Goal: Information Seeking & Learning: Learn about a topic

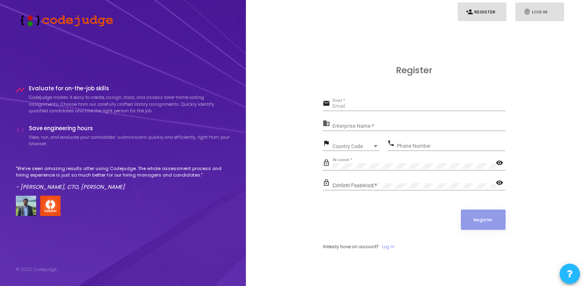
type input "[EMAIL_ADDRESS][DOMAIN_NAME]"
click at [545, 14] on link "fingerprint Log In" at bounding box center [539, 11] width 49 height 19
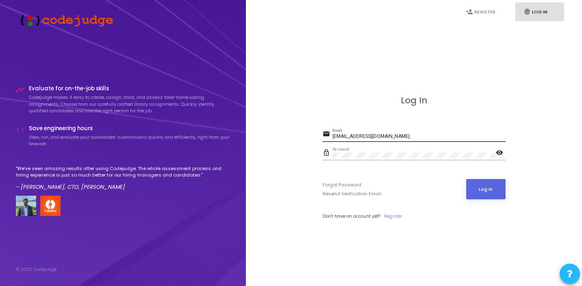
click at [357, 137] on input "[EMAIL_ADDRESS][DOMAIN_NAME]" at bounding box center [419, 137] width 173 height 6
click at [491, 192] on button "Log In" at bounding box center [485, 189] width 39 height 20
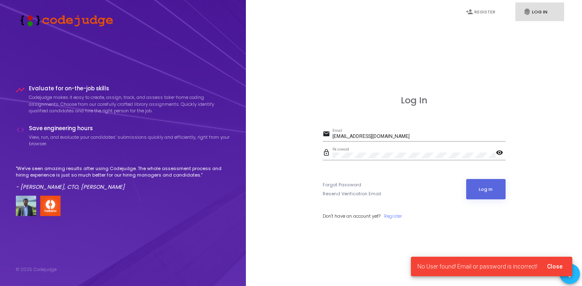
click at [376, 131] on div "[EMAIL_ADDRESS][DOMAIN_NAME] Email" at bounding box center [419, 134] width 173 height 13
click at [368, 137] on input "[EMAIL_ADDRESS][DOMAIN_NAME]" at bounding box center [419, 137] width 173 height 6
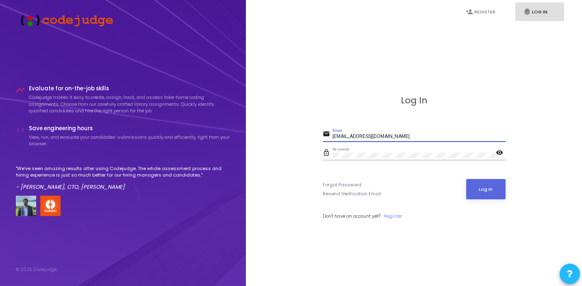
paste input "email"
type input "campusteam@zeta.tec"
click at [368, 137] on input "campusteam@zeta.tec" at bounding box center [419, 137] width 173 height 6
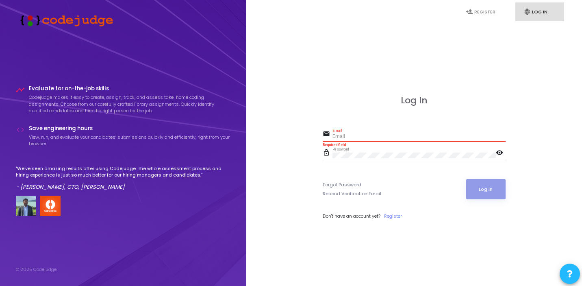
paste input "campusteam@zeta.tech"
type input "campusteam@zeta.tech"
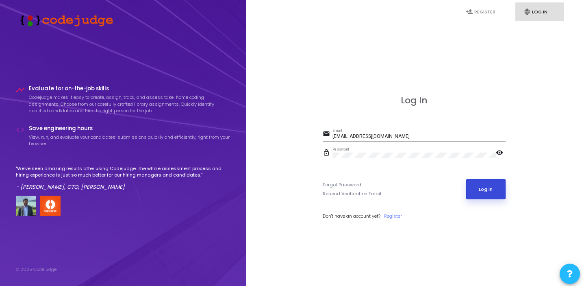
click at [494, 191] on button "Log In" at bounding box center [485, 189] width 39 height 20
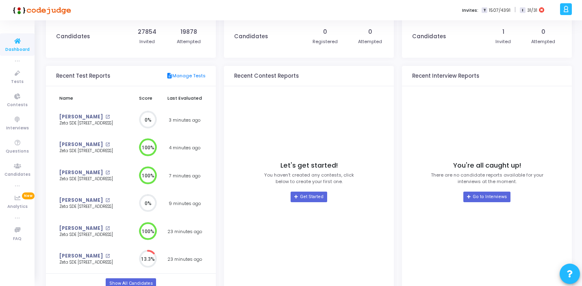
scroll to position [50, 0]
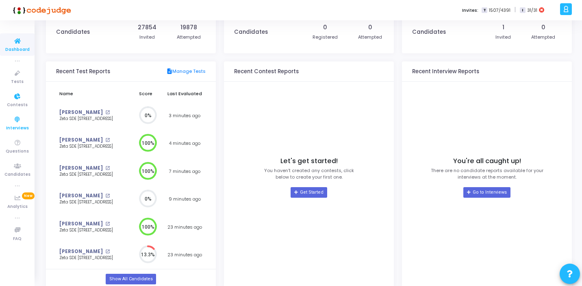
click at [19, 126] on span "Interviews" at bounding box center [17, 128] width 23 height 7
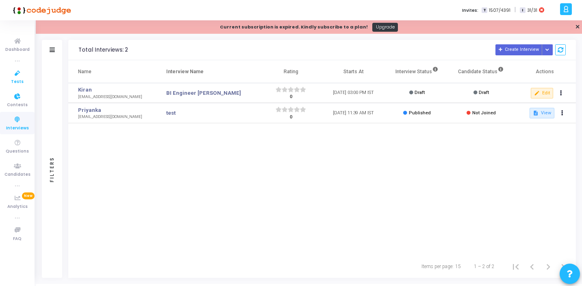
click at [20, 76] on icon at bounding box center [17, 73] width 17 height 10
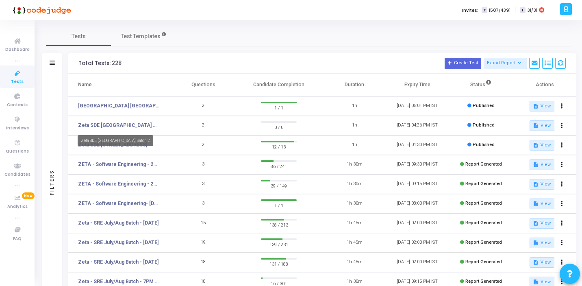
click at [130, 147] on mat-tooltip-component "Zeta SDE 2 Hiring Drive Hyderabad Batch 2" at bounding box center [115, 140] width 87 height 22
click at [175, 148] on td "2" at bounding box center [203, 145] width 63 height 20
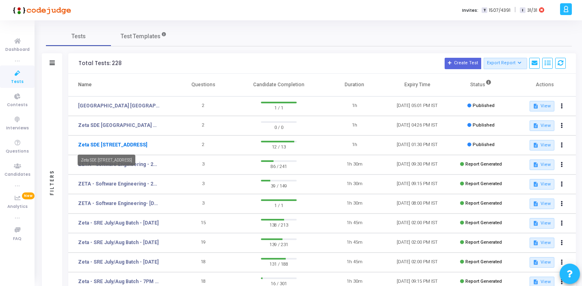
click at [146, 143] on link "Zeta SDE [STREET_ADDRESS]" at bounding box center [112, 144] width 69 height 7
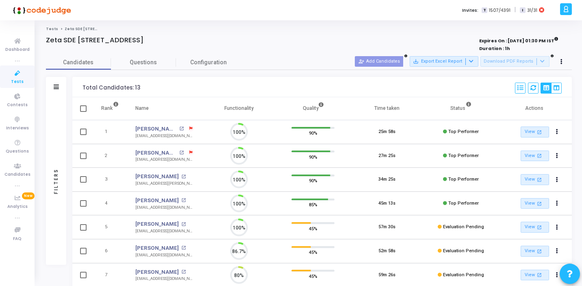
scroll to position [17, 21]
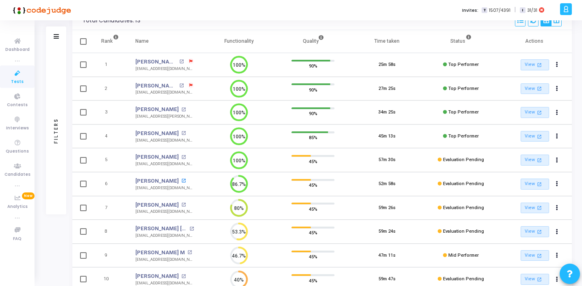
click at [186, 179] on mat-icon "open_in_new" at bounding box center [183, 180] width 4 height 4
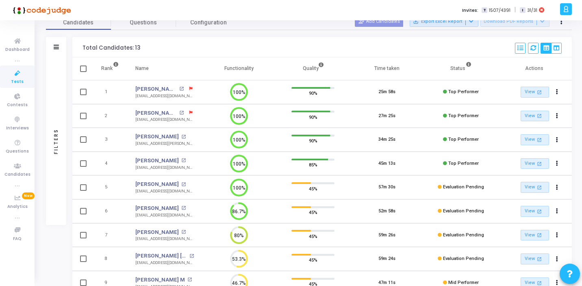
scroll to position [0, 0]
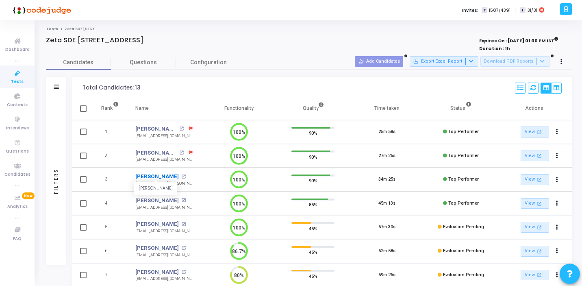
click at [170, 176] on link "[PERSON_NAME]" at bounding box center [156, 176] width 43 height 8
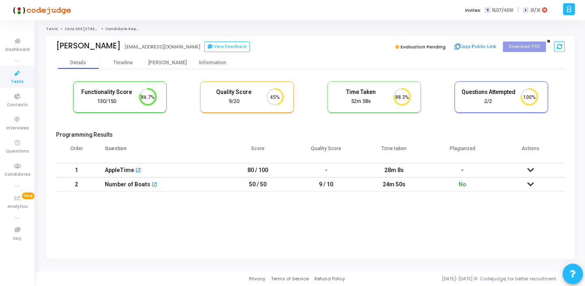
scroll to position [4, 4]
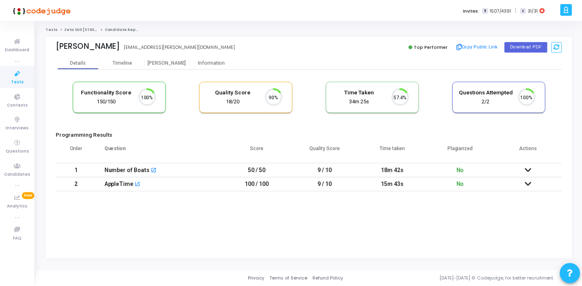
scroll to position [17, 21]
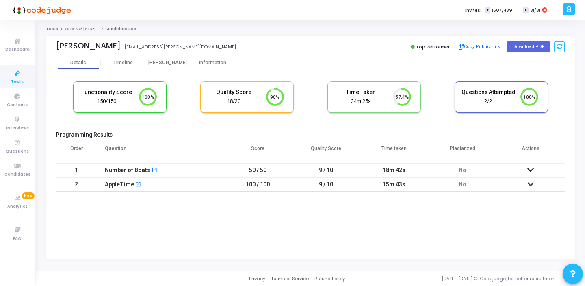
click at [124, 96] on div "Functionality Score 150/150" at bounding box center [107, 97] width 54 height 17
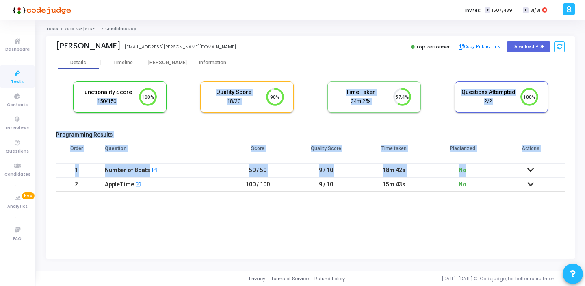
click at [534, 167] on td at bounding box center [531, 170] width 68 height 14
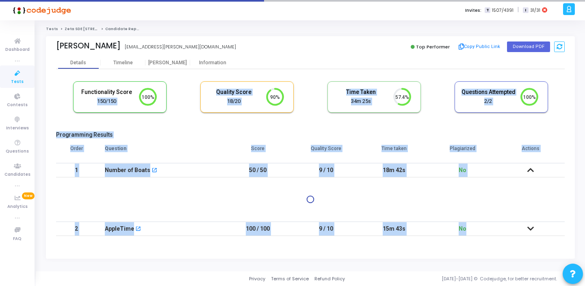
click at [532, 228] on icon at bounding box center [531, 229] width 7 height 6
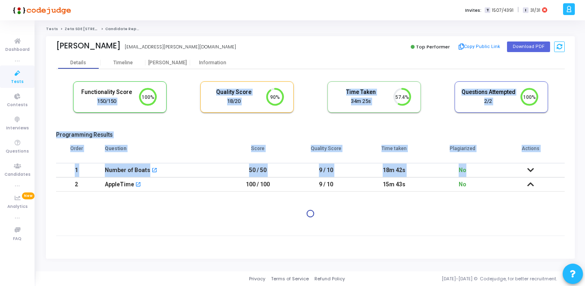
click at [530, 169] on icon at bounding box center [531, 170] width 7 height 6
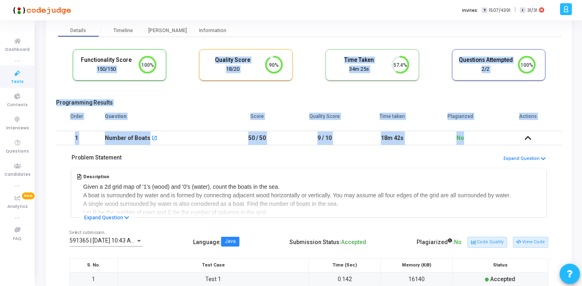
scroll to position [41, 0]
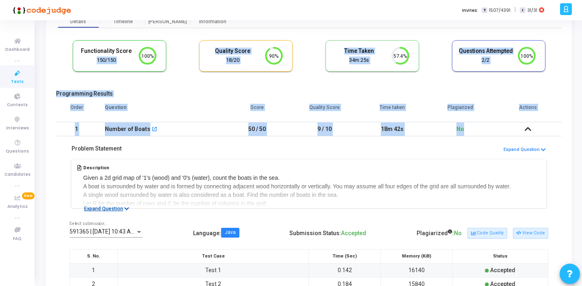
click at [125, 209] on icon at bounding box center [126, 208] width 5 height 5
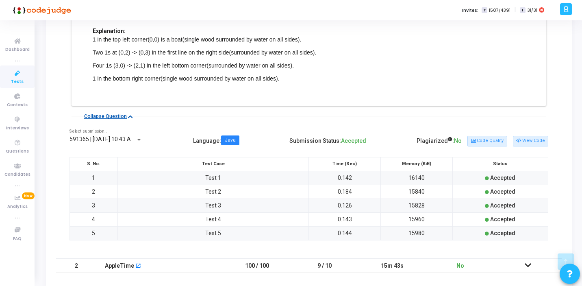
scroll to position [454, 0]
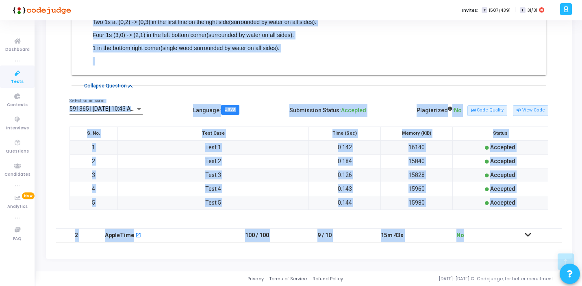
click at [526, 235] on icon at bounding box center [528, 235] width 7 height 6
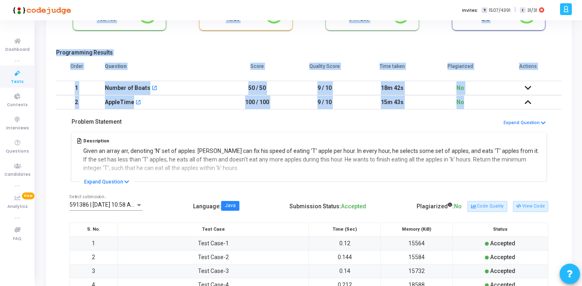
scroll to position [73, 0]
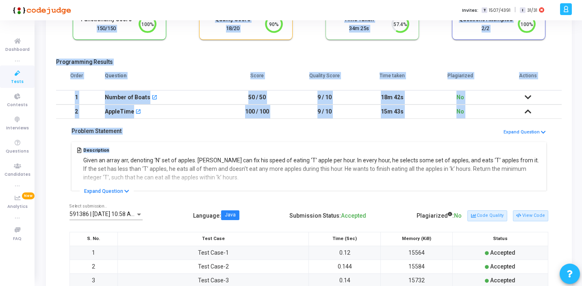
click at [259, 150] on h5 "Description" at bounding box center [312, 150] width 458 height 5
click at [122, 192] on button "Expand Question" at bounding box center [107, 191] width 54 height 8
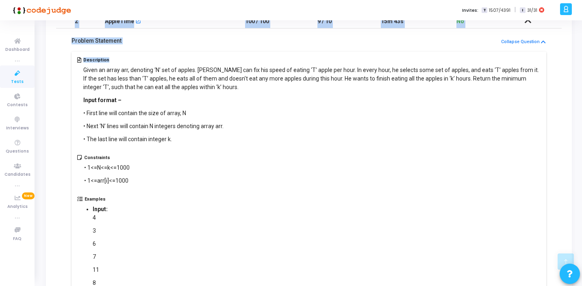
scroll to position [152, 0]
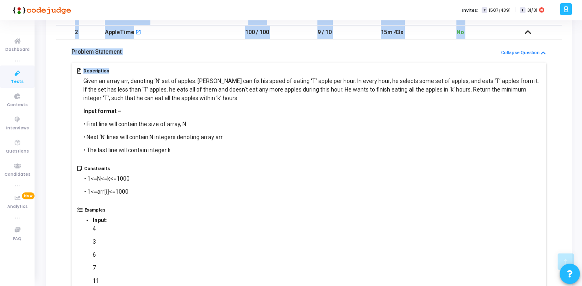
click at [244, 152] on p "• The last line will contain integer k." at bounding box center [312, 150] width 458 height 9
click at [248, 126] on p "• First line will contain the size of array, N" at bounding box center [312, 124] width 458 height 9
click at [219, 70] on h5 "Description" at bounding box center [312, 70] width 458 height 5
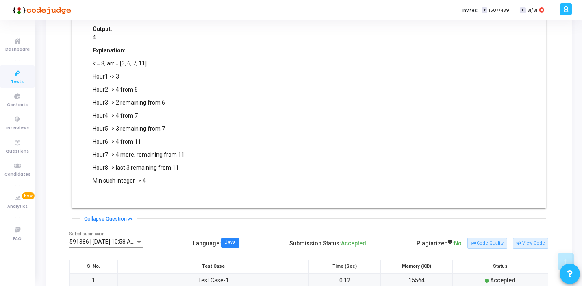
scroll to position [617, 0]
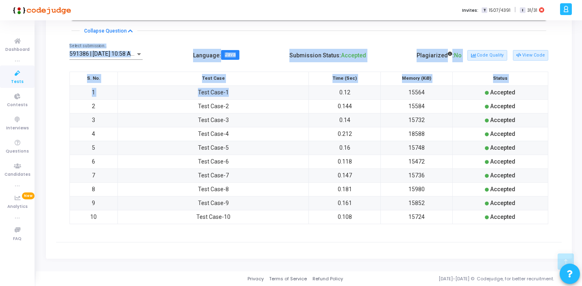
click at [267, 88] on td "Test Case-1" at bounding box center [212, 92] width 191 height 14
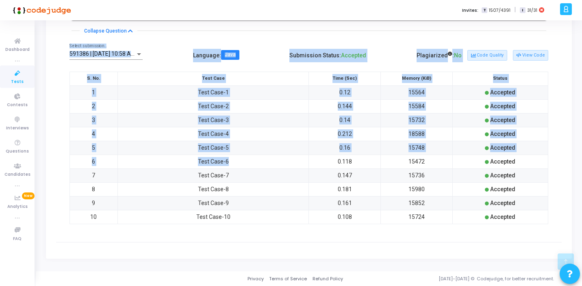
click at [228, 160] on td "Test Case-6" at bounding box center [212, 161] width 191 height 14
click at [254, 169] on td "Test Case-7" at bounding box center [212, 175] width 191 height 14
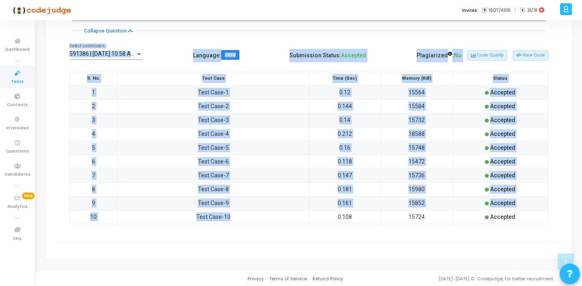
click at [254, 219] on td "Test Case-10" at bounding box center [212, 217] width 191 height 14
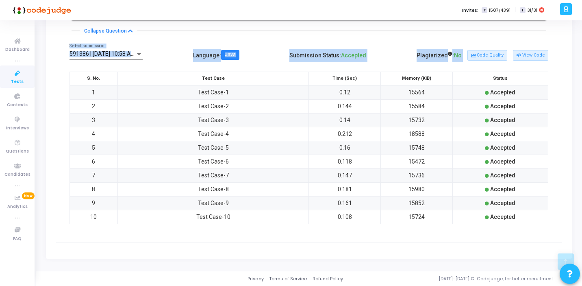
click at [243, 235] on div "591386 | [DATE] 10:58 AM IST (Best) P Select submission.. Language : Java Submi…" at bounding box center [309, 138] width 506 height 207
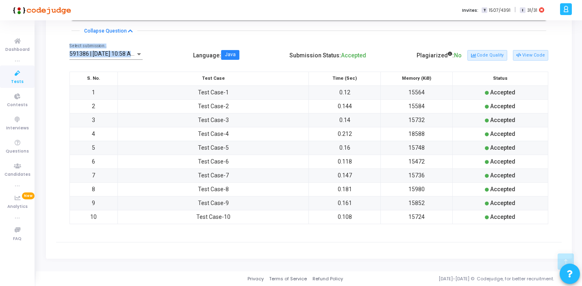
click at [233, 45] on div "591386 | [DATE] 10:58 AM IST (Best) P Select submission.. Language : Java Submi…" at bounding box center [309, 55] width 479 height 23
click at [162, 41] on div "591386 | [DATE] 10:58 AM IST (Best) P Select submission.. Language : Java Submi…" at bounding box center [309, 138] width 506 height 207
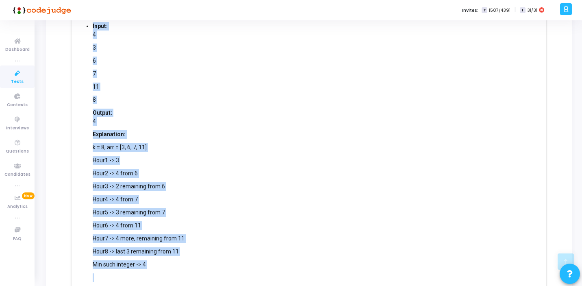
scroll to position [339, 0]
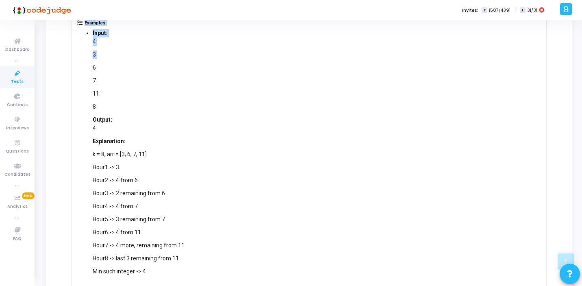
click at [143, 61] on div "4 3 6 7 11 8" at bounding box center [139, 74] width 92 height 74
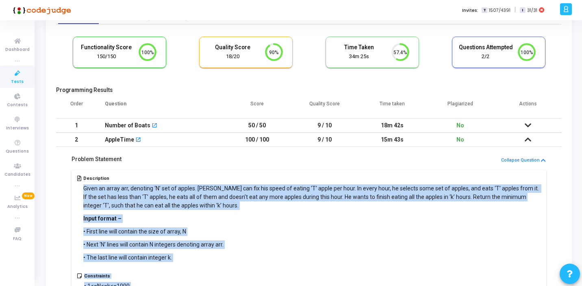
scroll to position [20, 0]
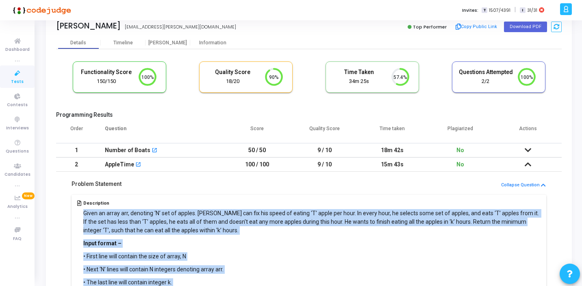
click at [81, 217] on div "Description Given an array arr, denoting ‘N’ set of apples. [PERSON_NAME] can f…" at bounding box center [309, 249] width 464 height 98
click at [93, 216] on p "Given an array arr, denoting ‘N’ set of apples. [PERSON_NAME] can fix his speed…" at bounding box center [312, 222] width 458 height 26
click at [103, 216] on p "Given an array arr, denoting ‘N’ set of apples. [PERSON_NAME] can fix his speed…" at bounding box center [312, 222] width 458 height 26
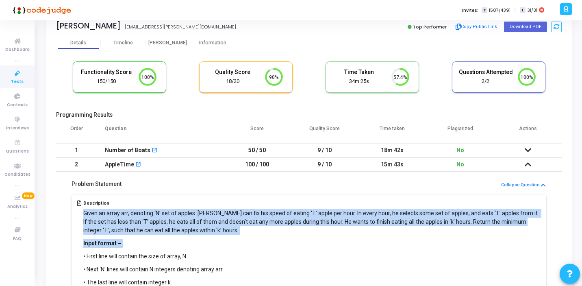
drag, startPoint x: 103, startPoint y: 216, endPoint x: 111, endPoint y: 246, distance: 31.5
click at [111, 246] on div "Given an array arr, denoting ‘N’ set of apples. [PERSON_NAME] can fix his speed…" at bounding box center [312, 248] width 458 height 78
click at [102, 220] on p "Given an array arr, denoting ‘N’ set of apples. [PERSON_NAME] can fix his speed…" at bounding box center [312, 222] width 458 height 26
click at [117, 223] on p "Given an array arr, denoting ‘N’ set of apples. [PERSON_NAME] can fix his speed…" at bounding box center [312, 222] width 458 height 26
click at [133, 237] on div "Given an array arr, denoting ‘N’ set of apples. [PERSON_NAME] can fix his speed…" at bounding box center [312, 248] width 458 height 78
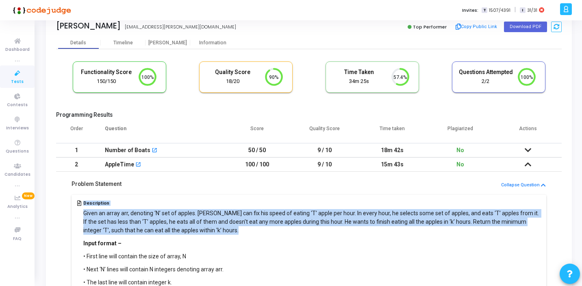
drag, startPoint x: 133, startPoint y: 237, endPoint x: 101, endPoint y: 205, distance: 44.8
click at [101, 205] on div "Description Given an array arr, denoting ‘N’ set of apples. [PERSON_NAME] can f…" at bounding box center [312, 245] width 458 height 91
click at [144, 222] on p "Given an array arr, denoting ‘N’ set of apples. [PERSON_NAME] can fix his speed…" at bounding box center [312, 222] width 458 height 26
click at [178, 228] on p "Given an array arr, denoting ‘N’ set of apples. [PERSON_NAME] can fix his speed…" at bounding box center [312, 222] width 458 height 26
click at [129, 221] on p "Given an array arr, denoting ‘N’ set of apples. [PERSON_NAME] can fix his speed…" at bounding box center [312, 222] width 458 height 26
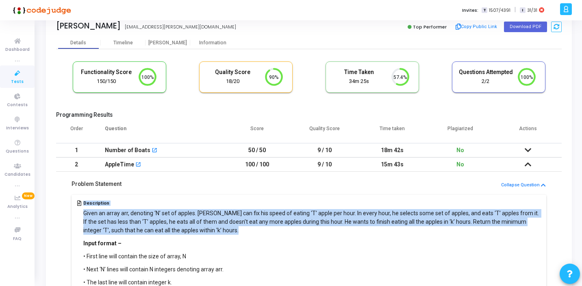
click at [120, 220] on p "Given an array arr, denoting ‘N’ set of apples. [PERSON_NAME] can fix his speed…" at bounding box center [312, 222] width 458 height 26
click at [128, 237] on div "Given an array arr, denoting ‘N’ set of apples. [PERSON_NAME] can fix his speed…" at bounding box center [312, 248] width 458 height 78
click at [139, 244] on p "Input format –" at bounding box center [312, 243] width 458 height 9
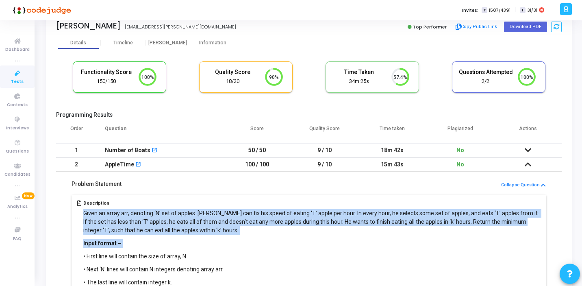
scroll to position [35, 0]
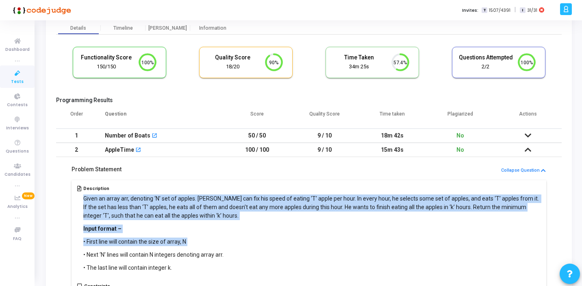
click at [136, 240] on p "• First line will contain the size of array, N" at bounding box center [312, 241] width 458 height 9
click at [138, 251] on p "• Next ‘N’ lines will contain N integers denoting array arr." at bounding box center [312, 254] width 458 height 9
click at [100, 211] on p "Given an array arr, denoting ‘N’ set of apples. [PERSON_NAME] can fix his speed…" at bounding box center [312, 207] width 458 height 26
drag, startPoint x: 135, startPoint y: 232, endPoint x: 93, endPoint y: 196, distance: 55.6
click at [93, 196] on div "Given an array arr, denoting ‘N’ set of apples. [PERSON_NAME] can fix his speed…" at bounding box center [312, 233] width 458 height 78
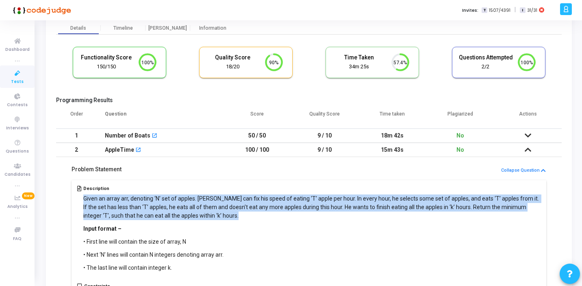
click at [130, 202] on p "Given an array arr, denoting ‘N’ set of apples. [PERSON_NAME] can fix his speed…" at bounding box center [312, 207] width 458 height 26
click at [173, 223] on div "Given an array arr, denoting ‘N’ set of apples. [PERSON_NAME] can fix his speed…" at bounding box center [312, 233] width 458 height 78
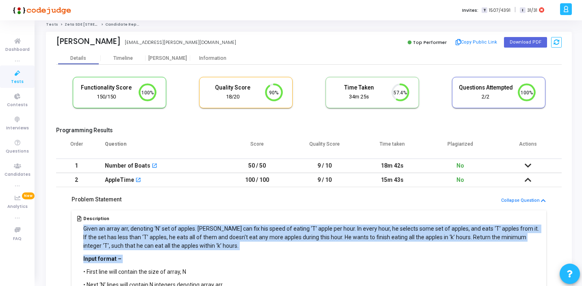
scroll to position [0, 0]
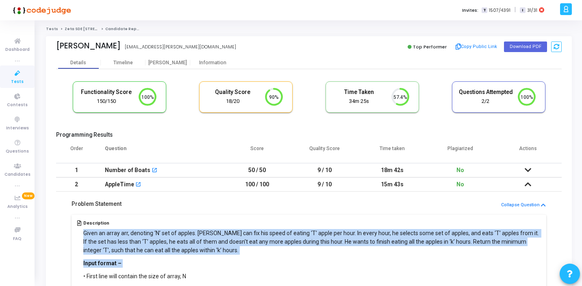
click at [93, 235] on p "Given an array arr, denoting ‘N’ set of apples. [PERSON_NAME] can fix his speed…" at bounding box center [312, 242] width 458 height 26
drag, startPoint x: 122, startPoint y: 264, endPoint x: 85, endPoint y: 229, distance: 50.6
click at [85, 229] on div "Given an array arr, denoting ‘N’ set of apples. [PERSON_NAME] can fix his speed…" at bounding box center [312, 268] width 458 height 78
click at [87, 231] on p "Given an array arr, denoting ‘N’ set of apples. [PERSON_NAME] can fix his speed…" at bounding box center [312, 242] width 458 height 26
drag, startPoint x: 87, startPoint y: 231, endPoint x: 135, endPoint y: 248, distance: 51.0
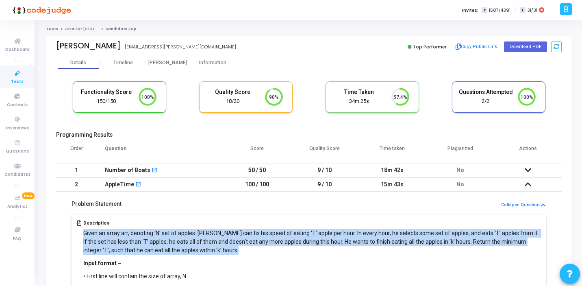
click at [135, 248] on p "Given an array arr, denoting ‘N’ set of apples. [PERSON_NAME] can fix his speed…" at bounding box center [312, 242] width 458 height 26
click at [197, 242] on p "Given an array arr, denoting ‘N’ set of apples. [PERSON_NAME] can fix his speed…" at bounding box center [312, 242] width 458 height 26
click at [187, 249] on p "Given an array arr, denoting ‘N’ set of apples. [PERSON_NAME] can fix his speed…" at bounding box center [312, 242] width 458 height 26
drag, startPoint x: 187, startPoint y: 249, endPoint x: 159, endPoint y: 230, distance: 33.7
click at [162, 233] on p "Given an array arr, denoting ‘N’ set of apples. [PERSON_NAME] can fix his speed…" at bounding box center [312, 242] width 458 height 26
